Goal: Transaction & Acquisition: Book appointment/travel/reservation

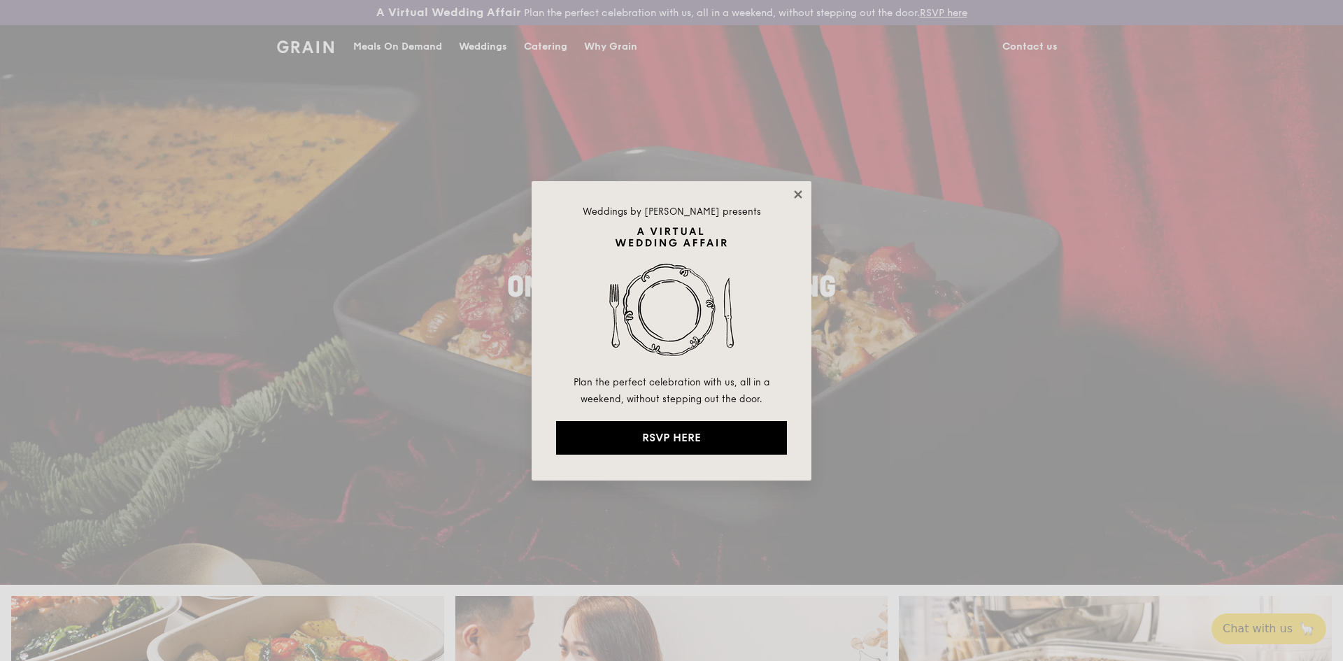
click at [794, 192] on icon at bounding box center [798, 194] width 13 height 13
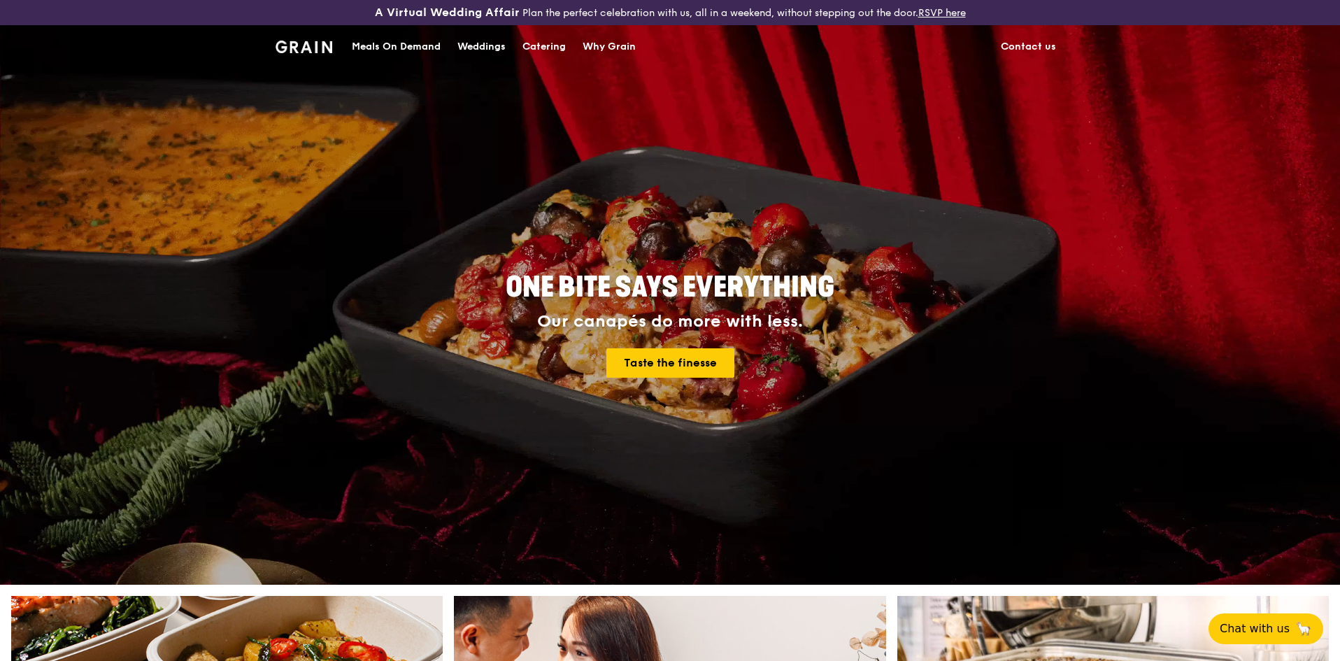
click at [536, 39] on div "Catering" at bounding box center [544, 47] width 43 height 42
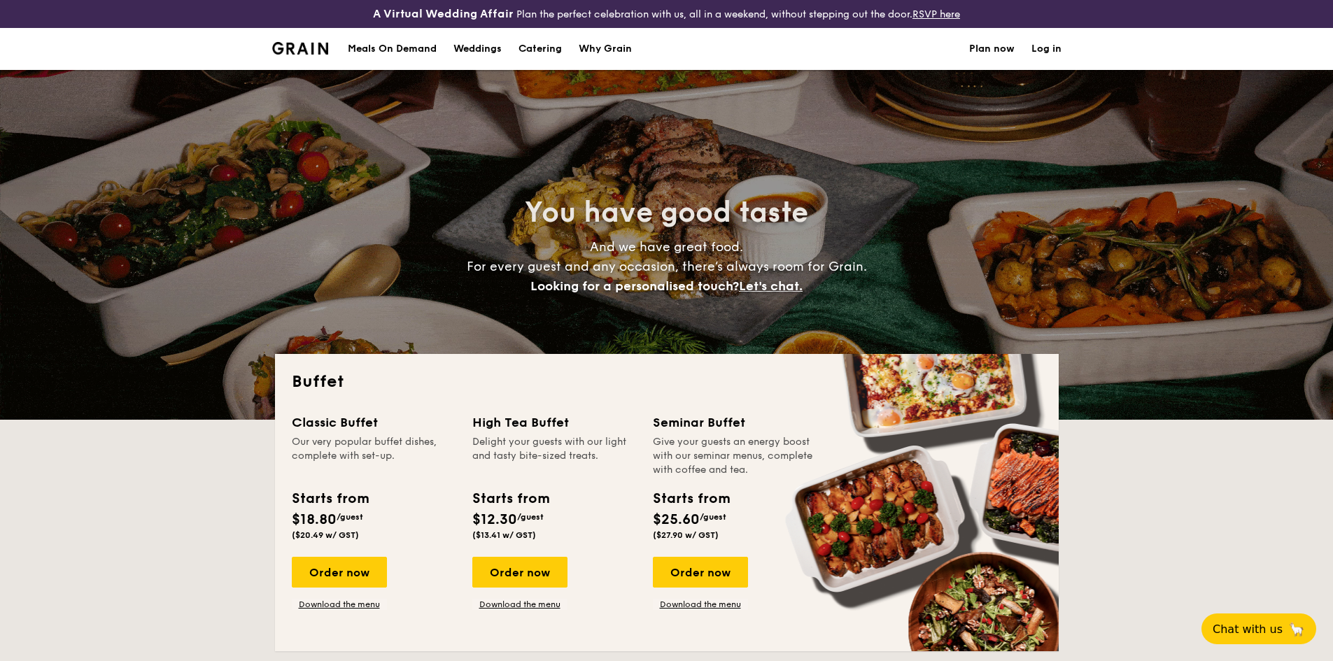
select select
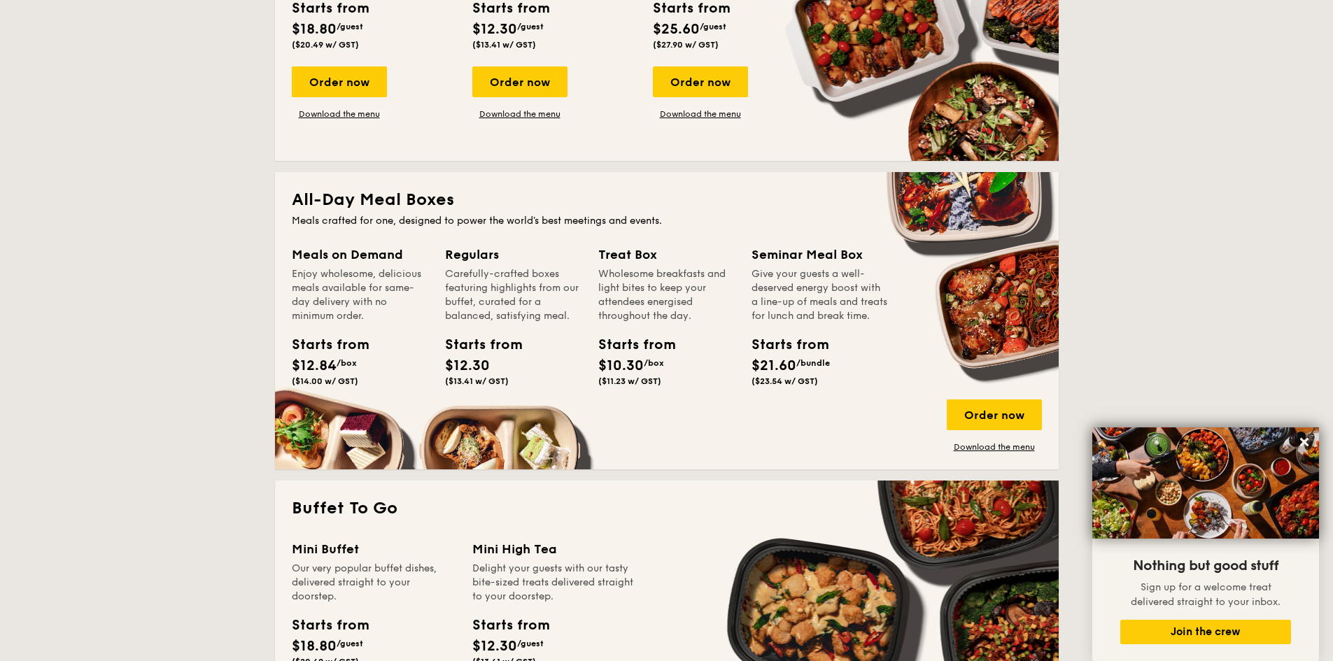
scroll to position [490, 0]
click at [992, 411] on div "Order now" at bounding box center [994, 415] width 95 height 31
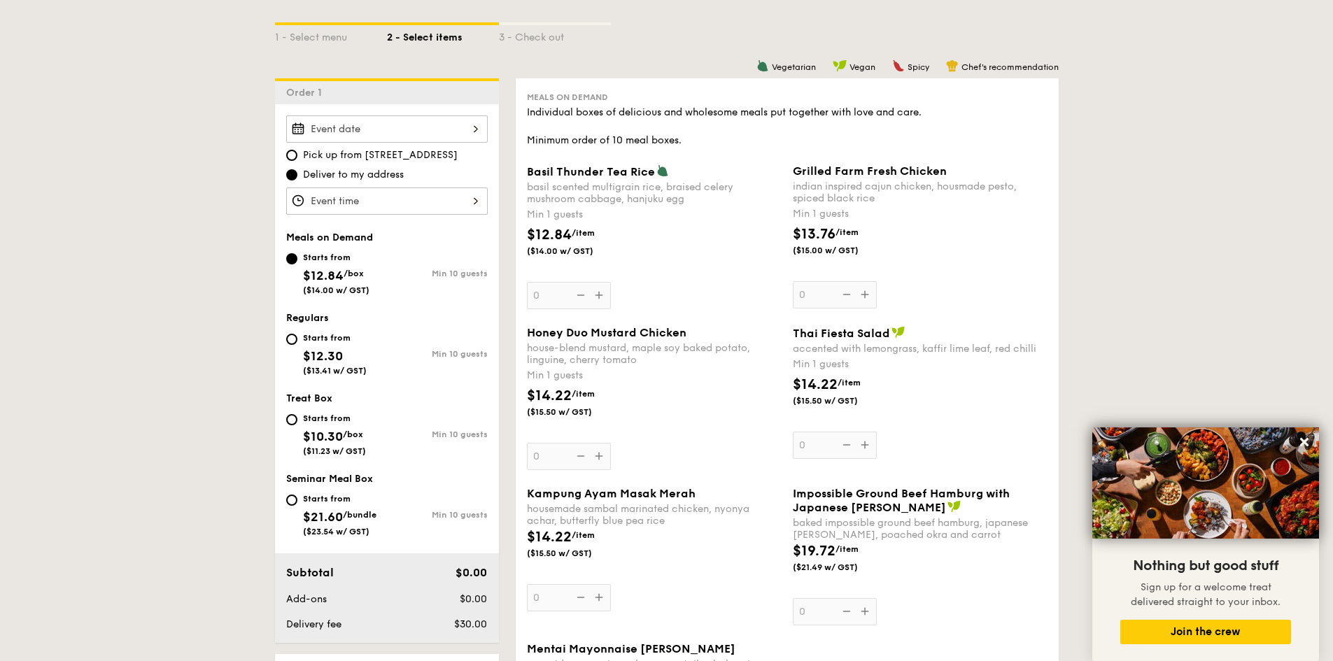
scroll to position [350, 0]
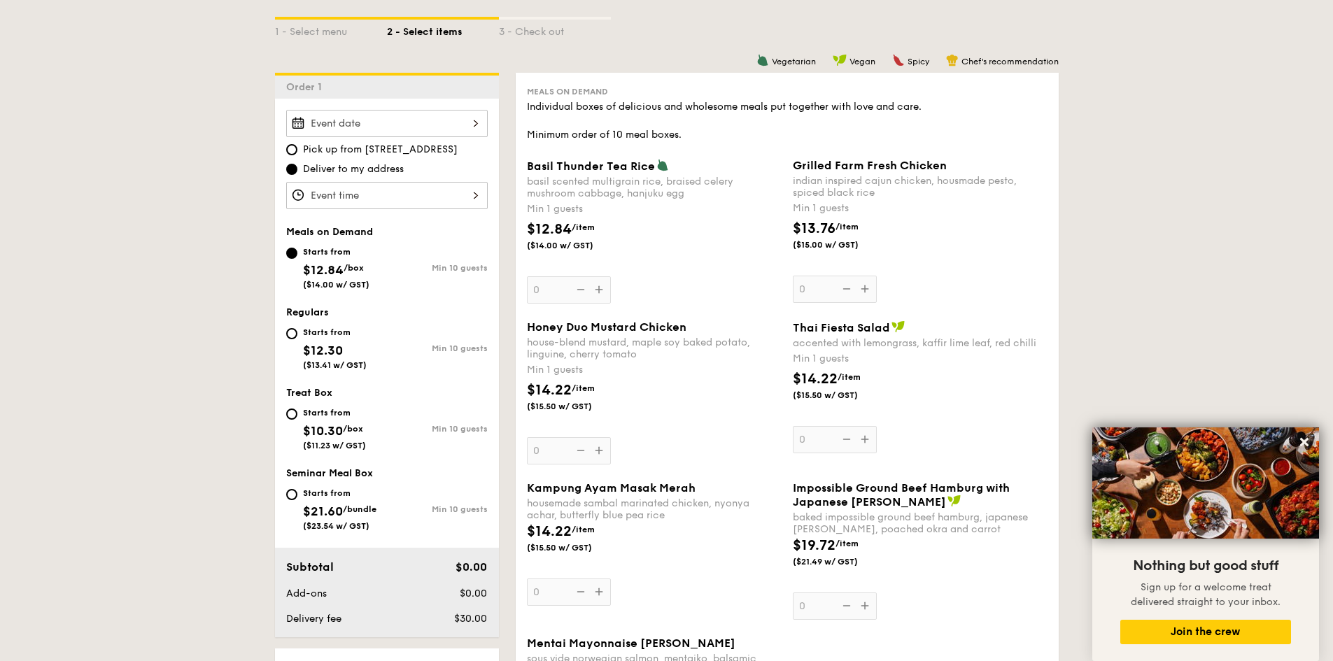
click at [434, 129] on div at bounding box center [386, 123] width 201 height 27
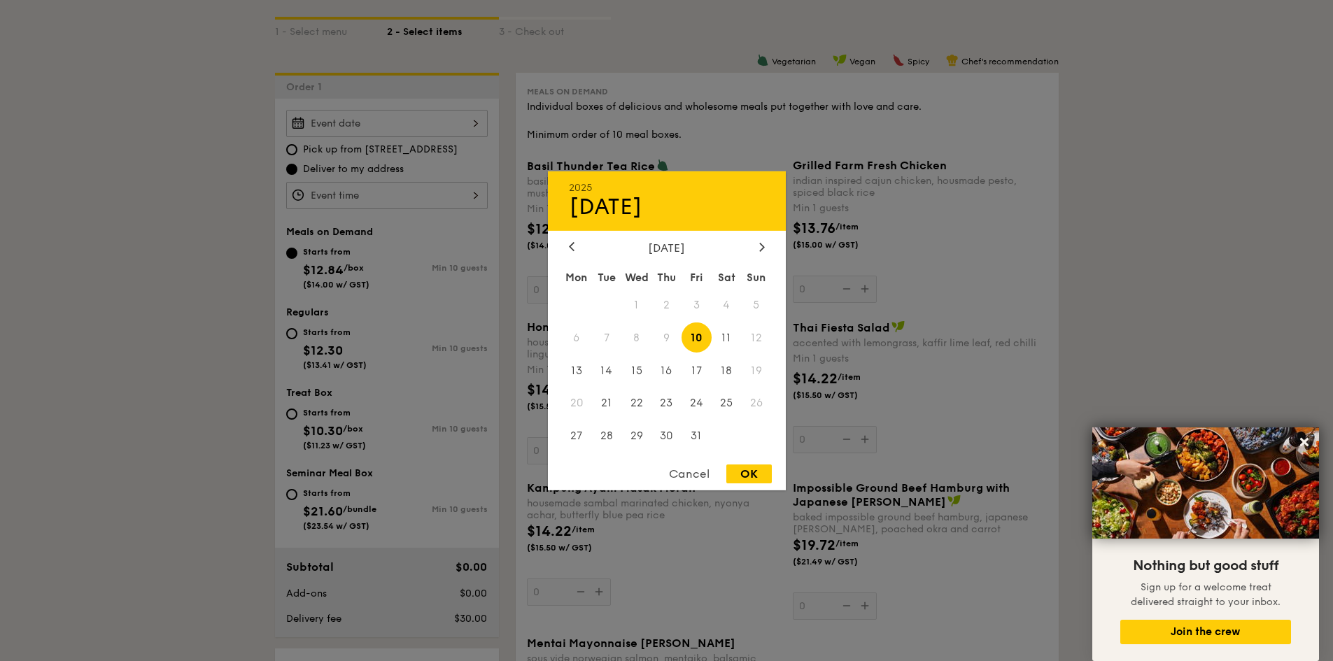
click at [756, 476] on div "OK" at bounding box center [748, 474] width 45 height 19
type input "[DATE]"
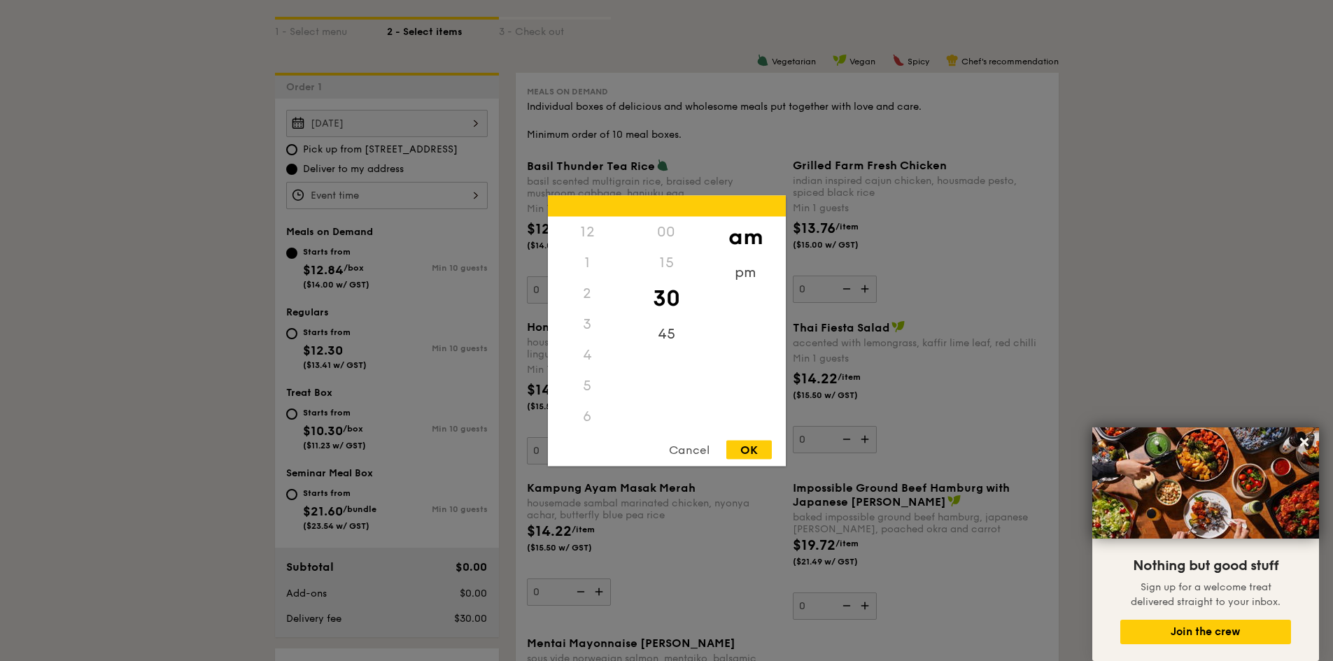
click at [464, 194] on div "12 1 2 3 4 5 6 7 8 9 10 11 00 15 30 45 am pm Cancel OK" at bounding box center [386, 195] width 201 height 27
click at [593, 412] on div "11" at bounding box center [587, 419] width 79 height 41
click at [664, 229] on div "00" at bounding box center [666, 236] width 79 height 41
click at [742, 440] on div "OK" at bounding box center [748, 449] width 45 height 19
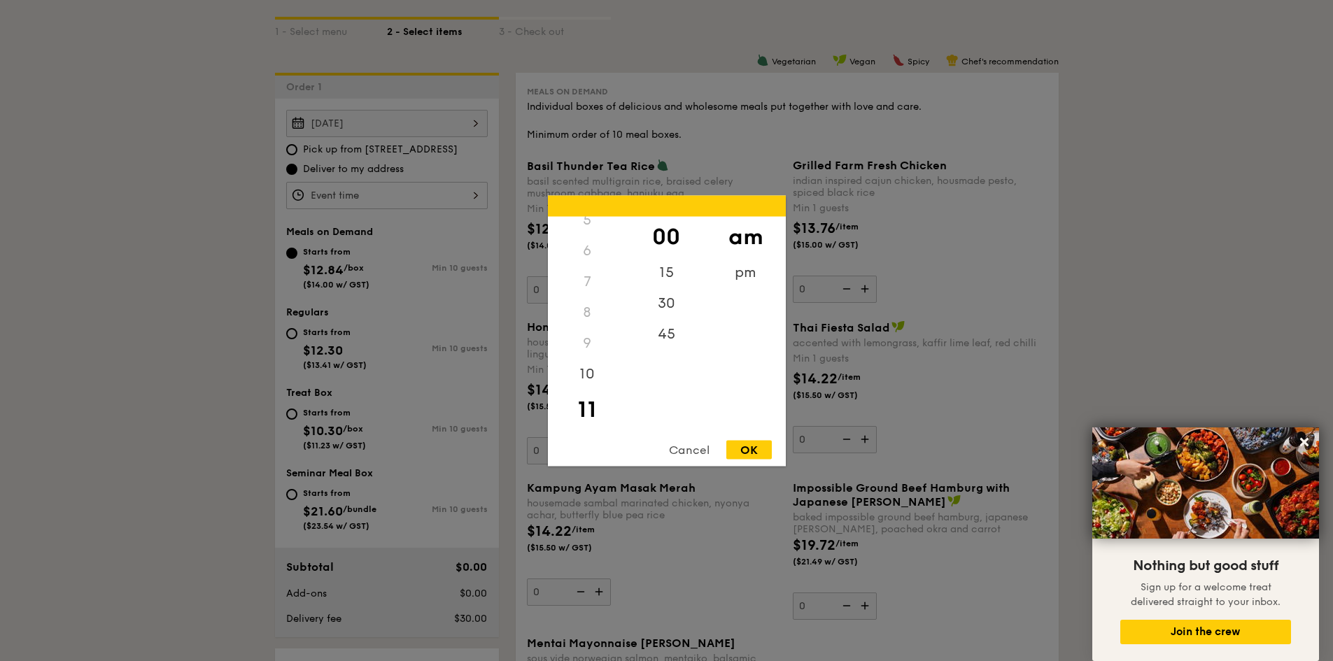
type input "11:00AM"
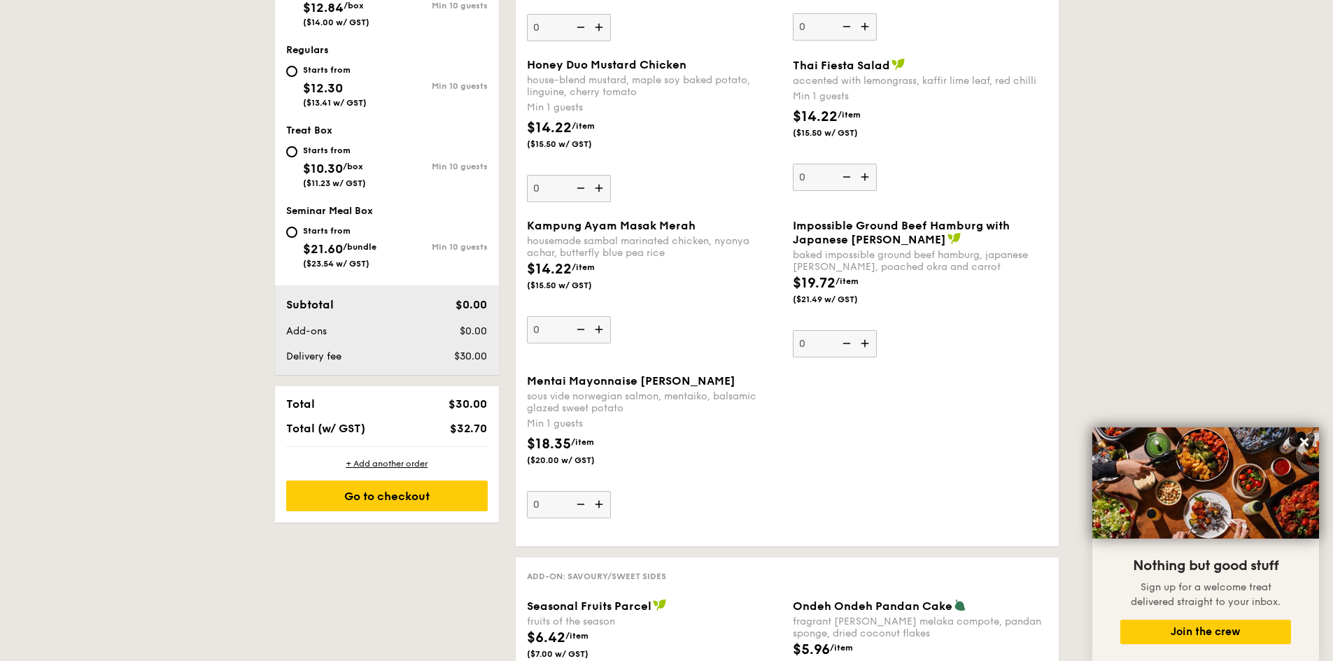
scroll to position [630, 0]
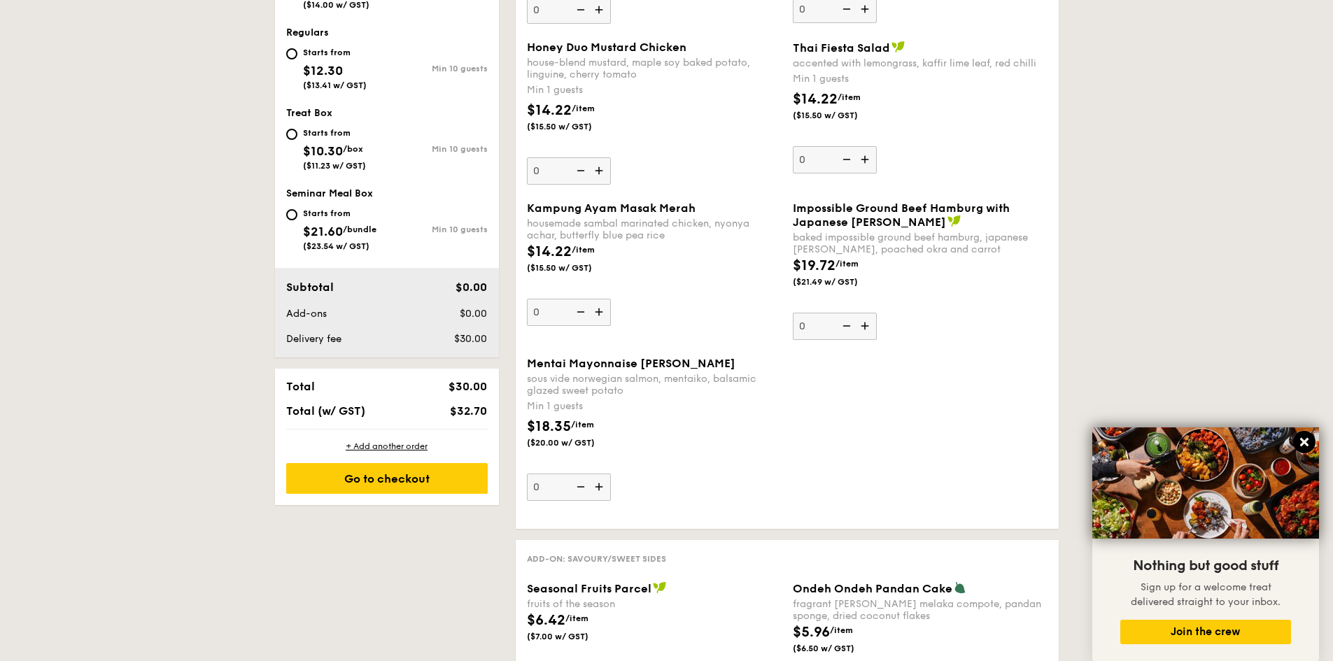
click at [1305, 439] on icon at bounding box center [1304, 442] width 13 height 13
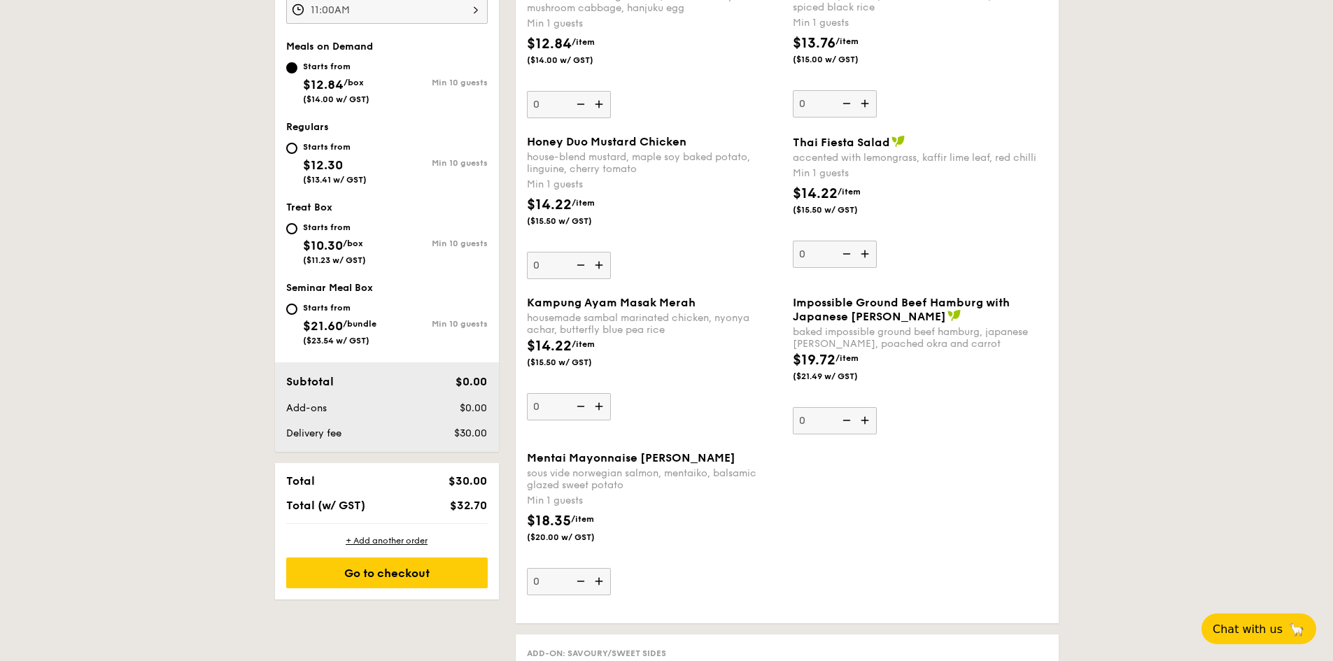
scroll to position [560, 0]
